Goal: Navigation & Orientation: Find specific page/section

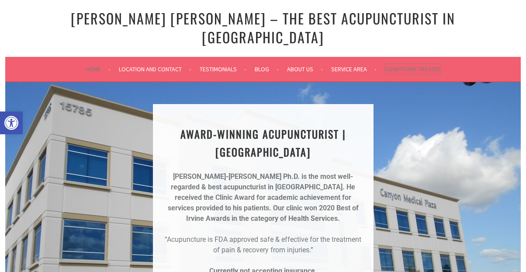
click at [400, 64] on link "Conditions Treated" at bounding box center [413, 69] width 56 height 10
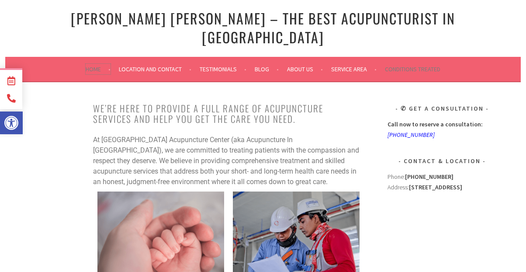
click at [89, 64] on link "Home" at bounding box center [98, 69] width 25 height 10
click at [11, 81] on icon at bounding box center [11, 80] width 11 height 9
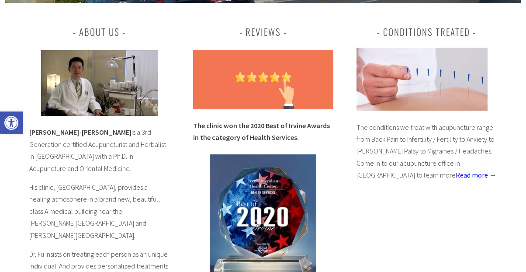
scroll to position [363, 0]
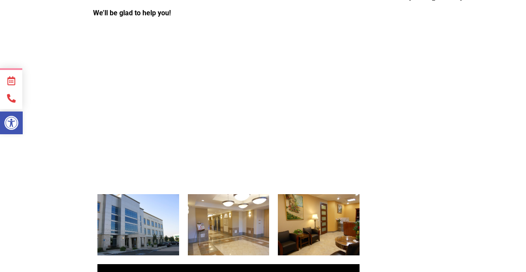
scroll to position [174, 0]
